Goal: Information Seeking & Learning: Learn about a topic

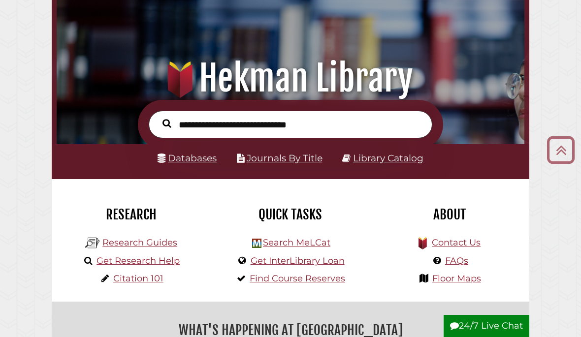
scroll to position [54, 0]
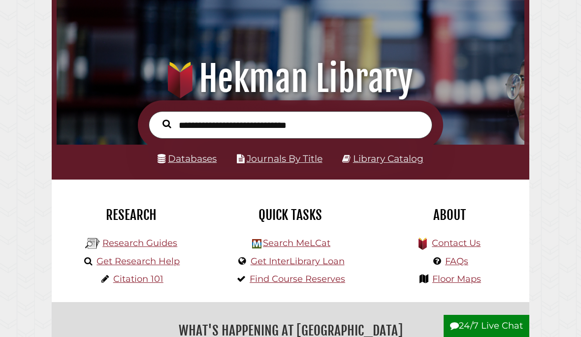
click at [208, 158] on link "Databases" at bounding box center [187, 158] width 59 height 11
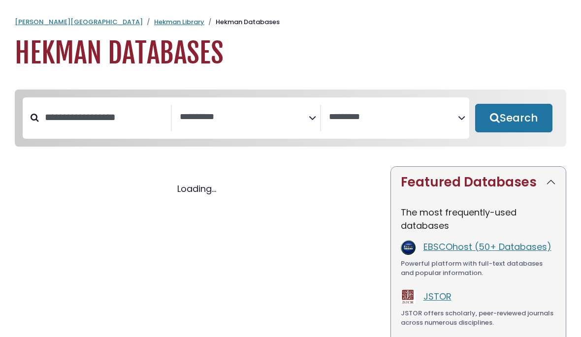
select select "Database Subject Filter"
select select "Database Vendors Filter"
select select "Database Subject Filter"
select select "Database Vendors Filter"
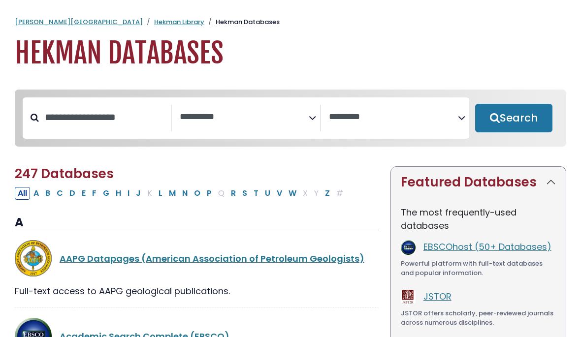
click at [314, 114] on icon "Search filters" at bounding box center [312, 116] width 7 height 15
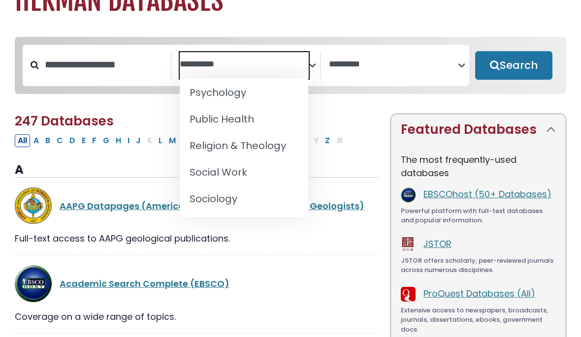
scroll to position [971, 0]
select select "*****"
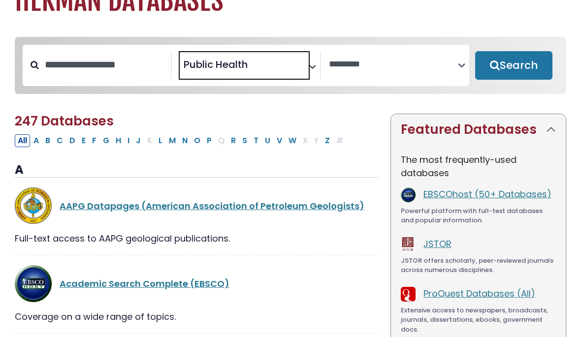
click at [529, 65] on button "Search" at bounding box center [513, 65] width 77 height 29
select select "Database Vendors Filter"
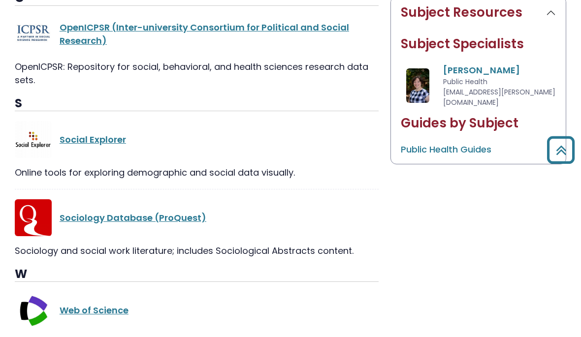
scroll to position [482, 0]
click at [142, 218] on link "Sociology Database (ProQuest)" at bounding box center [133, 218] width 147 height 12
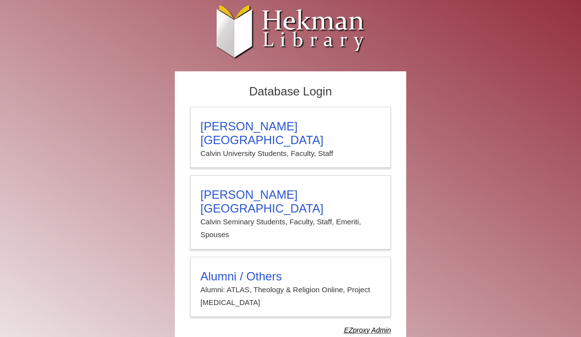
scroll to position [3, 0]
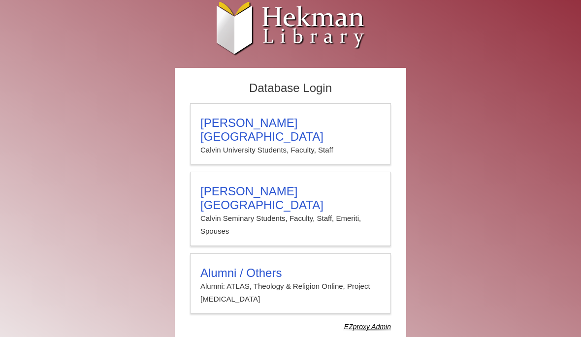
click at [274, 126] on h3 "[PERSON_NAME][GEOGRAPHIC_DATA]" at bounding box center [290, 130] width 180 height 28
